Goal: Information Seeking & Learning: Learn about a topic

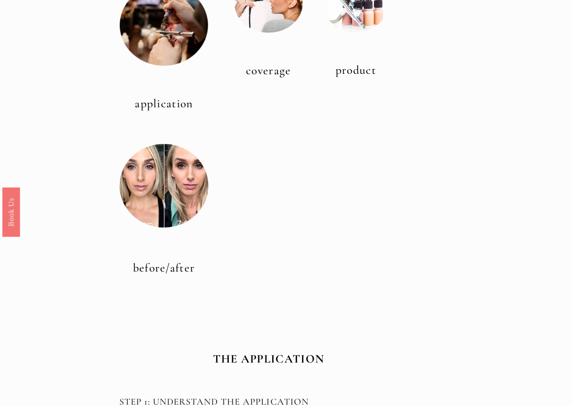
scroll to position [543, 0]
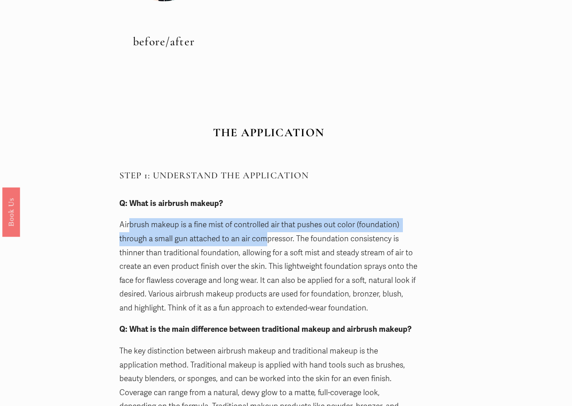
drag, startPoint x: 131, startPoint y: 230, endPoint x: 267, endPoint y: 233, distance: 136.2
click at [267, 233] on p "Airbrush makeup is a fine mist of controlled air that pushes out color (foundat…" at bounding box center [268, 266] width 299 height 97
click at [305, 229] on p "Airbrush makeup is a fine mist of controlled air that pushes out color (foundat…" at bounding box center [268, 266] width 299 height 97
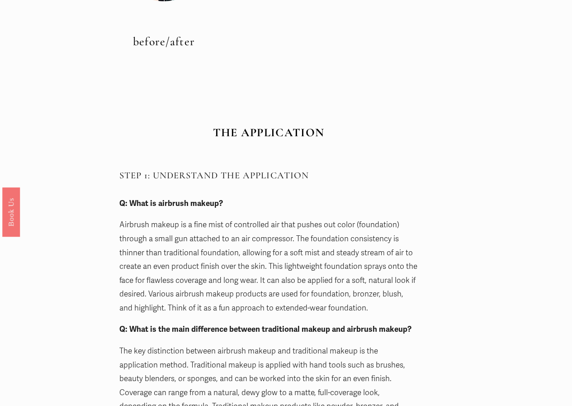
click at [317, 225] on p "Airbrush makeup is a fine mist of controlled air that pushes out color (foundat…" at bounding box center [268, 266] width 299 height 97
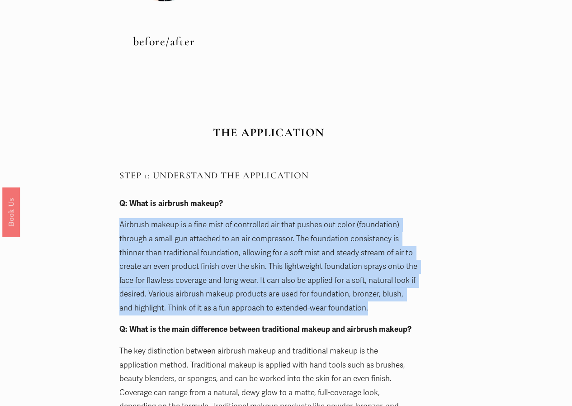
click at [317, 225] on p "Airbrush makeup is a fine mist of controlled air that pushes out color (foundat…" at bounding box center [268, 266] width 299 height 97
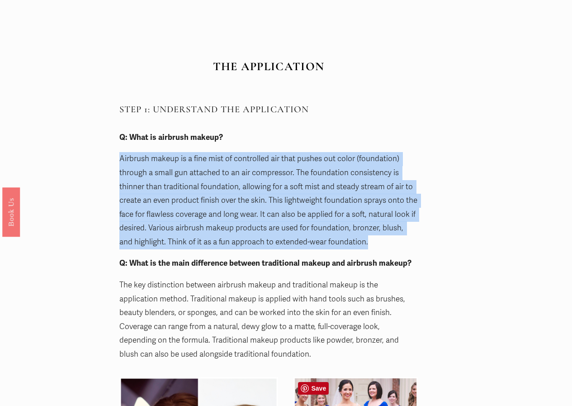
scroll to position [724, 0]
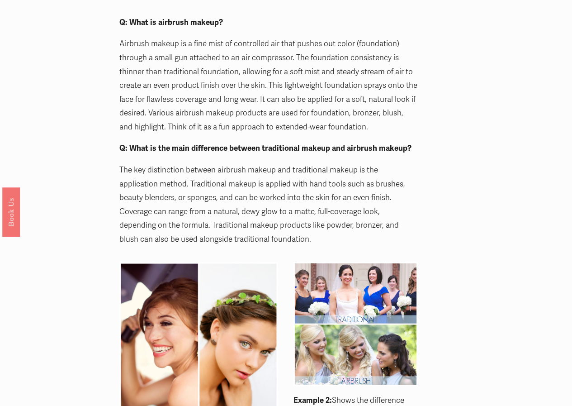
click at [172, 182] on p "The key distinction between airbrush makeup and traditional makeup is the appli…" at bounding box center [268, 204] width 299 height 83
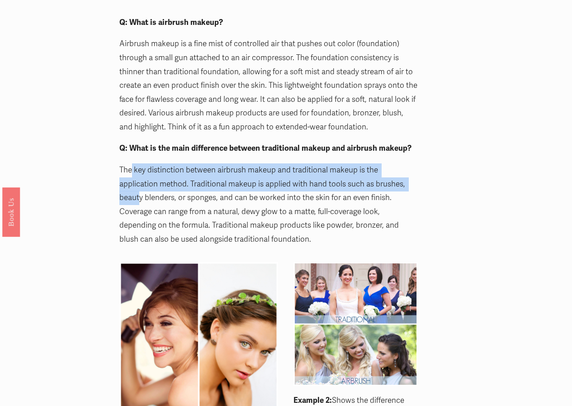
drag, startPoint x: 132, startPoint y: 169, endPoint x: 384, endPoint y: 180, distance: 252.6
click at [384, 180] on p "The key distinction between airbrush makeup and traditional makeup is the appli…" at bounding box center [268, 204] width 299 height 83
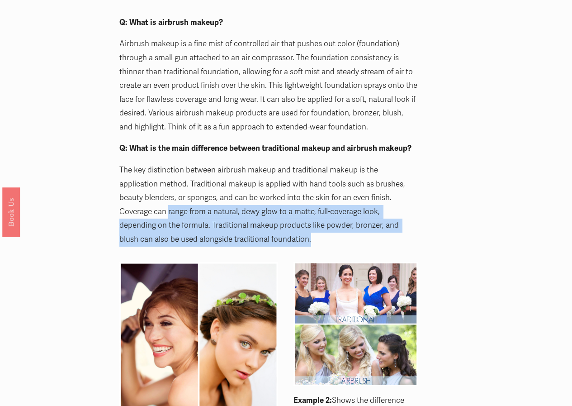
drag, startPoint x: 120, startPoint y: 214, endPoint x: 280, endPoint y: 237, distance: 161.2
click at [280, 237] on p "The key distinction between airbrush makeup and traditional makeup is the appli…" at bounding box center [268, 204] width 299 height 83
click at [267, 227] on p "The key distinction between airbrush makeup and traditional makeup is the appli…" at bounding box center [268, 204] width 299 height 83
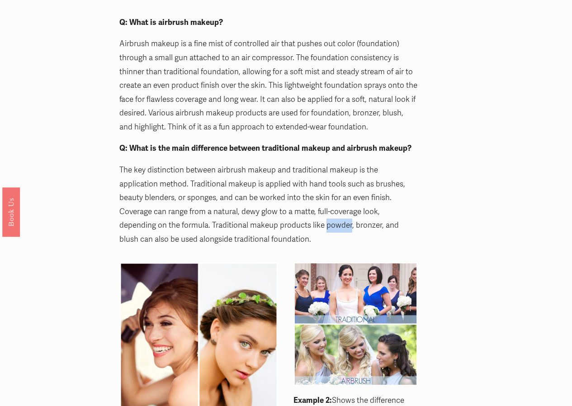
click at [267, 227] on p "The key distinction between airbrush makeup and traditional makeup is the appli…" at bounding box center [268, 204] width 299 height 83
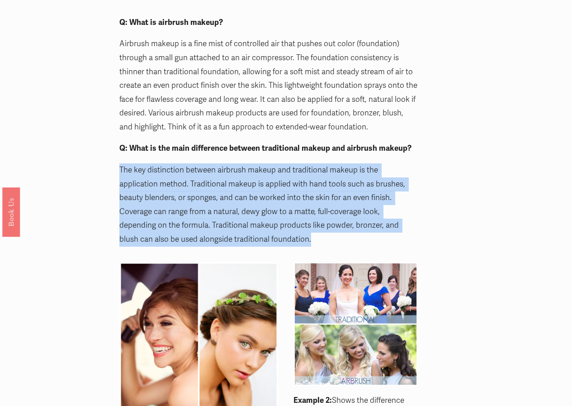
click at [267, 227] on p "The key distinction between airbrush makeup and traditional makeup is the appli…" at bounding box center [268, 204] width 299 height 83
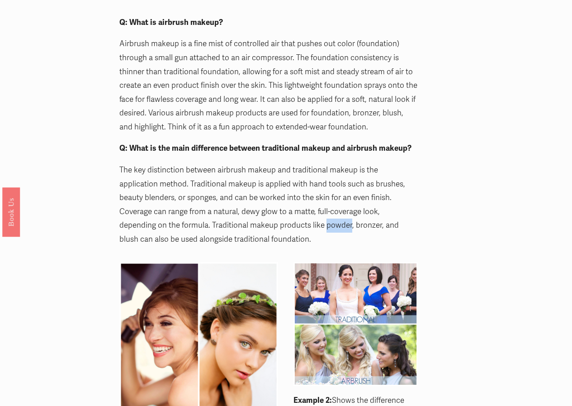
click at [267, 227] on p "The key distinction between airbrush makeup and traditional makeup is the appli…" at bounding box center [268, 204] width 299 height 83
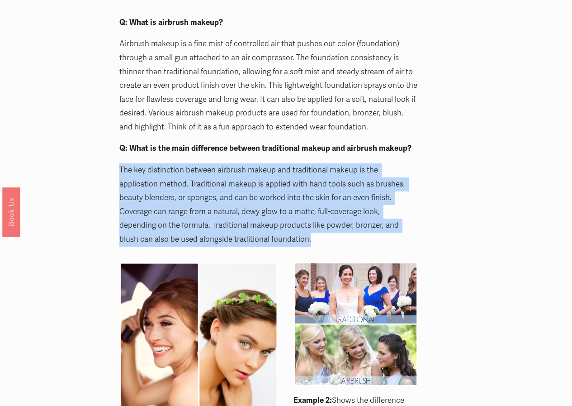
click at [267, 227] on p "The key distinction between airbrush makeup and traditional makeup is the appli…" at bounding box center [268, 204] width 299 height 83
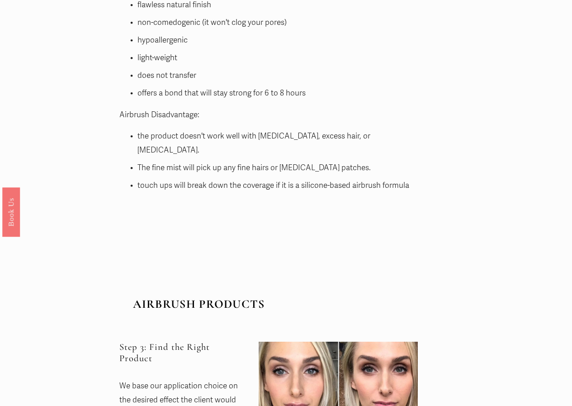
scroll to position [2307, 0]
